Goal: Task Accomplishment & Management: Manage account settings

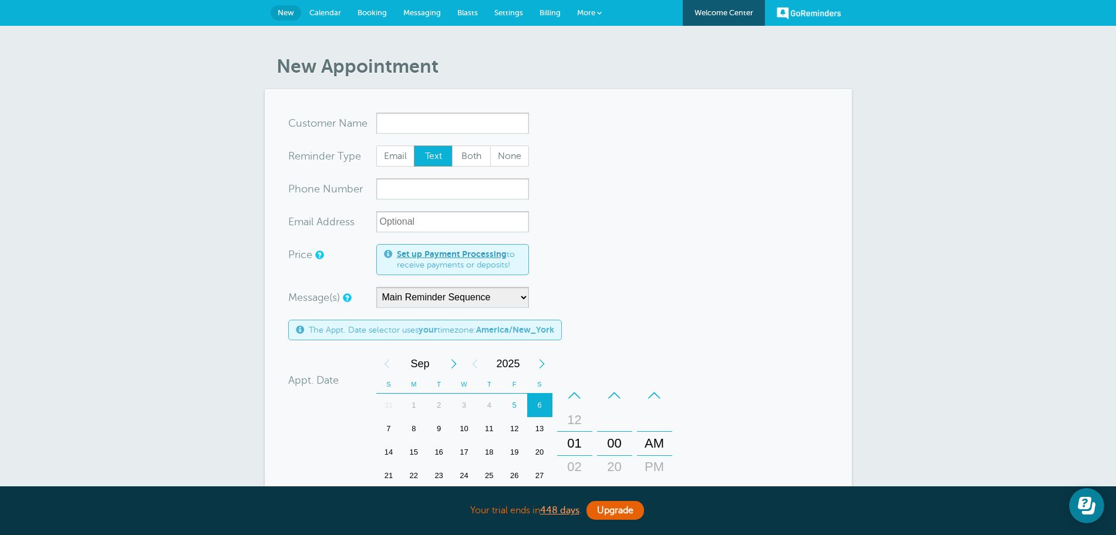
click at [756, 248] on form "You are creating a new customer. To use an existing customer select one from th…" at bounding box center [558, 419] width 540 height 612
click at [541, 11] on span "Billing" at bounding box center [549, 12] width 21 height 9
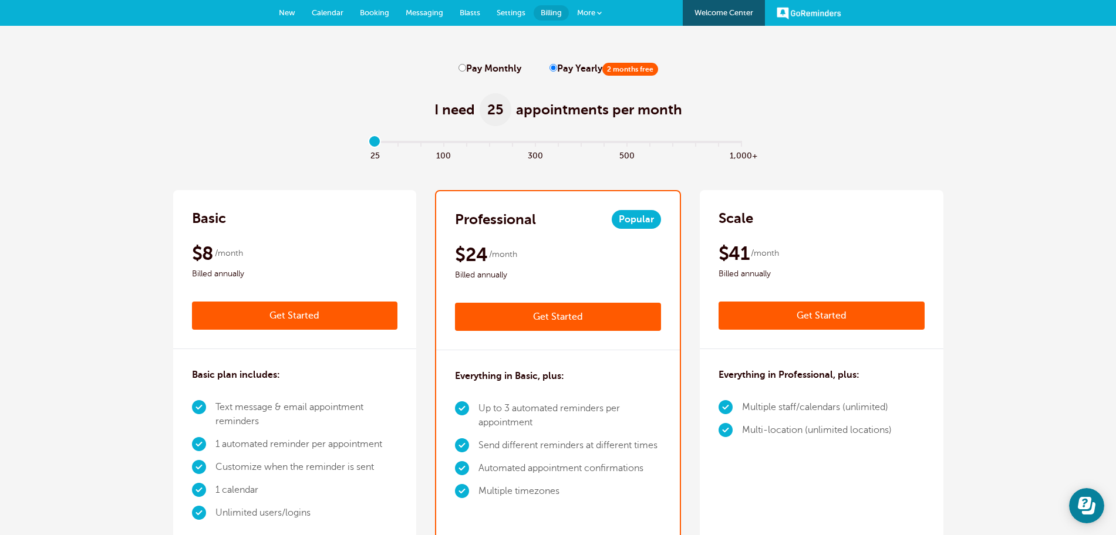
click at [283, 13] on span "New" at bounding box center [287, 12] width 16 height 9
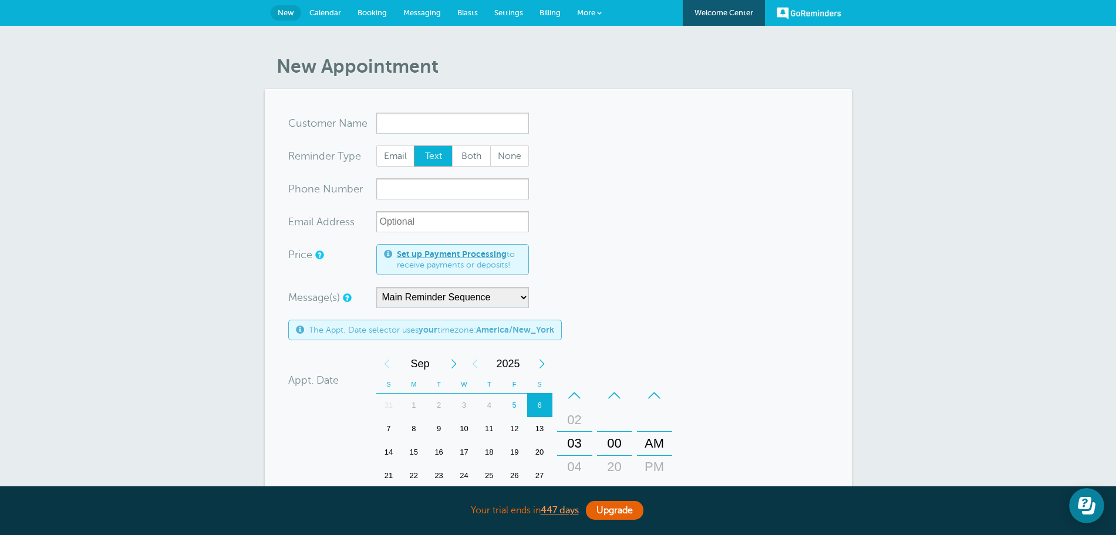
click at [555, 12] on span "Billing" at bounding box center [549, 12] width 21 height 9
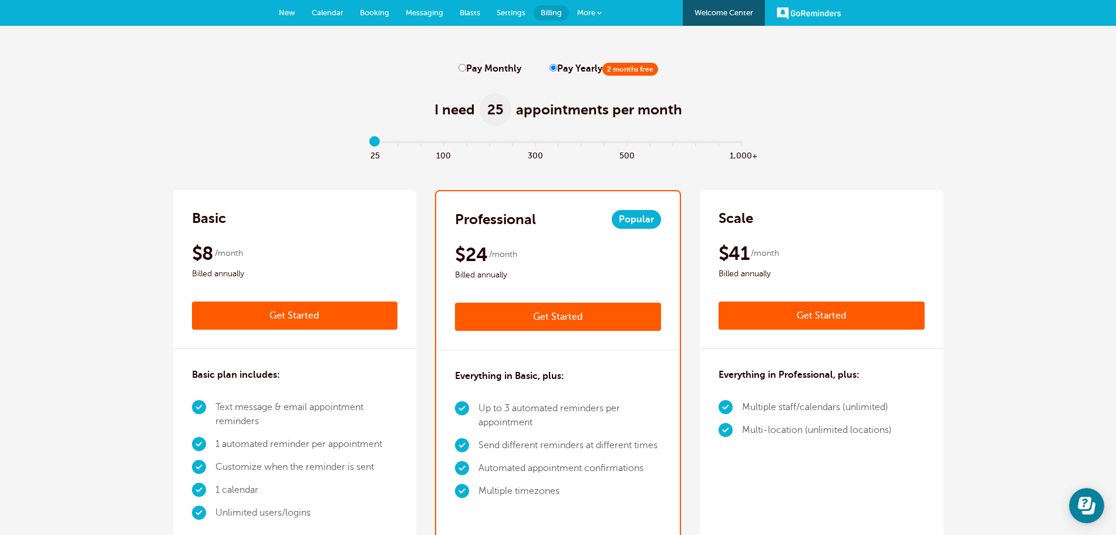
click at [880, 109] on div "I need 25 appointments per month" at bounding box center [558, 104] width 770 height 58
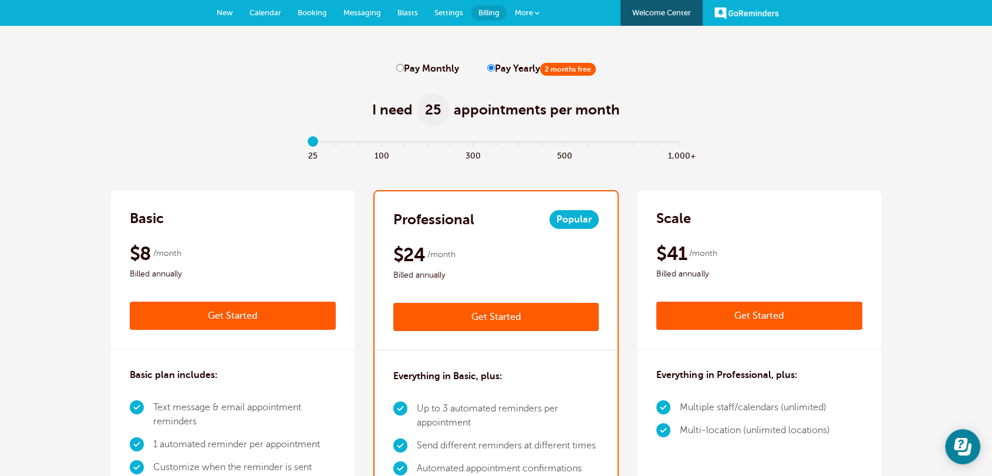
click at [453, 9] on span "Settings" at bounding box center [448, 12] width 29 height 9
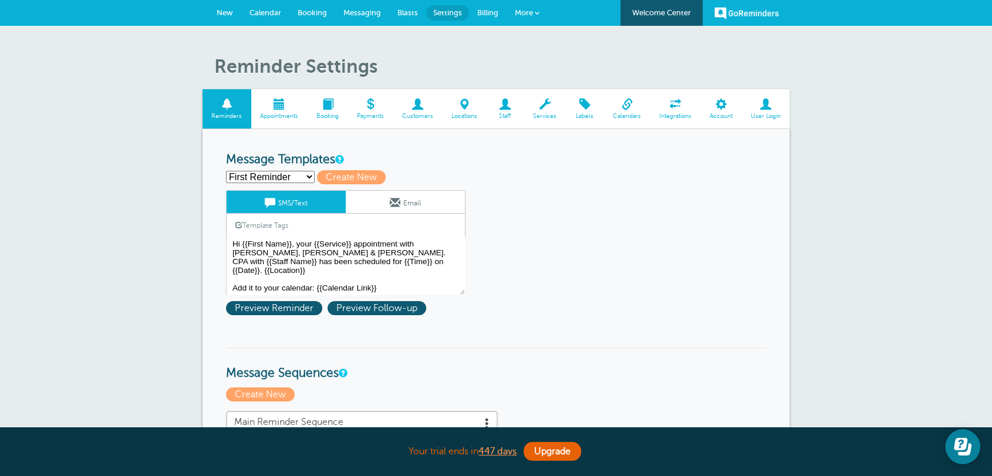
click at [445, 15] on span "Settings" at bounding box center [447, 12] width 29 height 9
click at [484, 20] on link "Billing" at bounding box center [488, 13] width 38 height 26
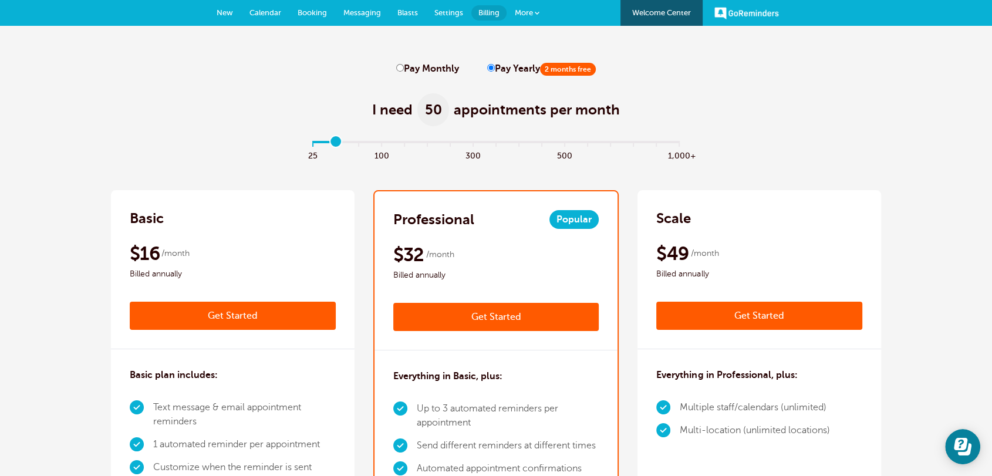
drag, startPoint x: 315, startPoint y: 141, endPoint x: 331, endPoint y: 141, distance: 16.4
type input "1"
click at [331, 143] on input "range" at bounding box center [496, 144] width 380 height 2
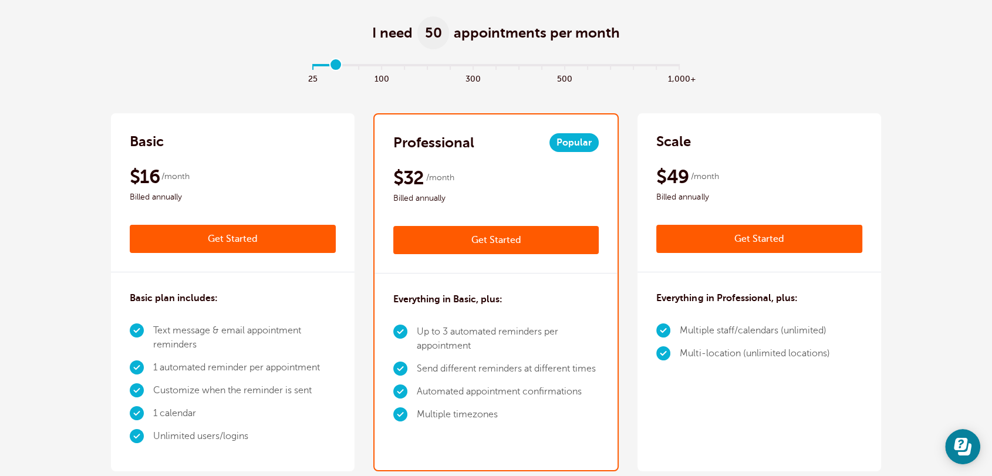
scroll to position [152, 0]
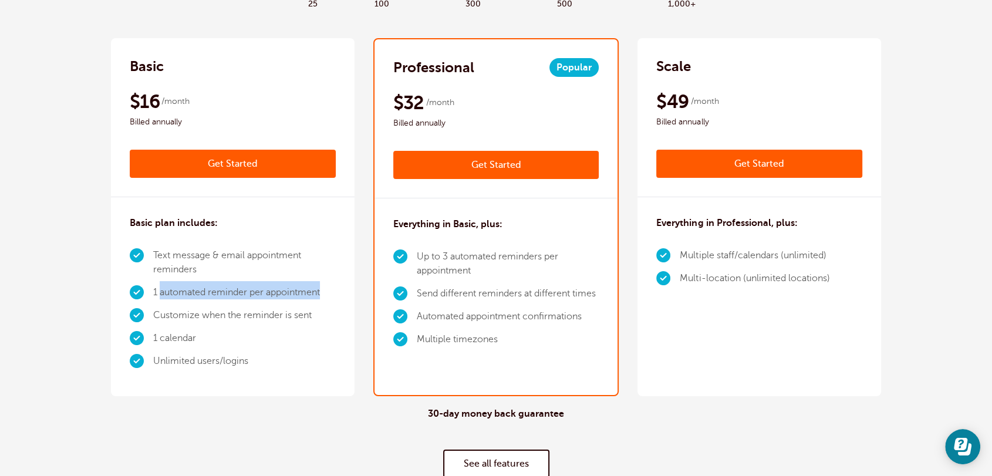
drag, startPoint x: 332, startPoint y: 289, endPoint x: 159, endPoint y: 291, distance: 173.1
